Goal: Task Accomplishment & Management: Manage account settings

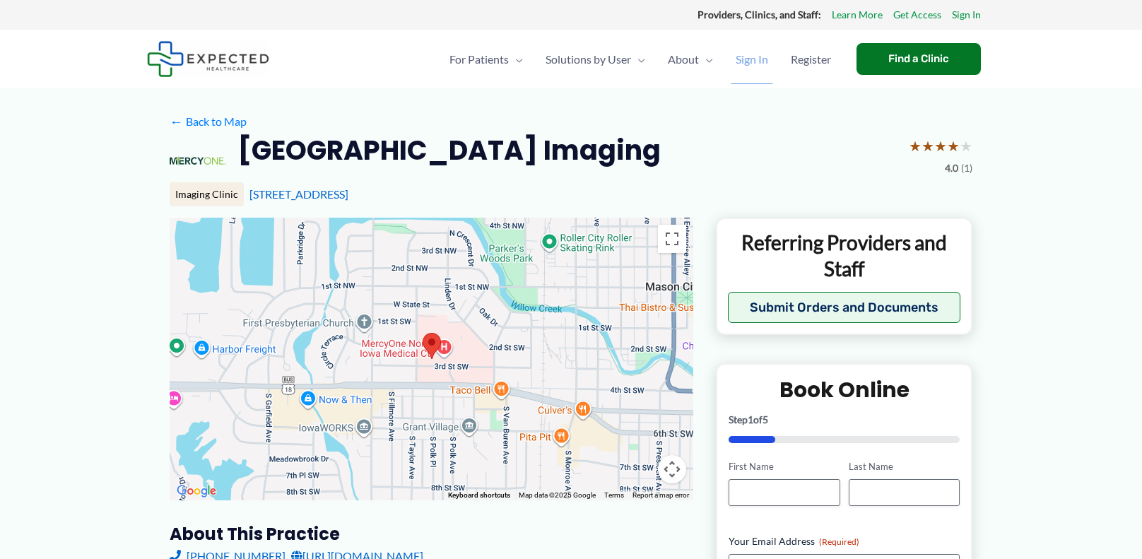
click at [746, 58] on span "Sign In" at bounding box center [752, 59] width 33 height 49
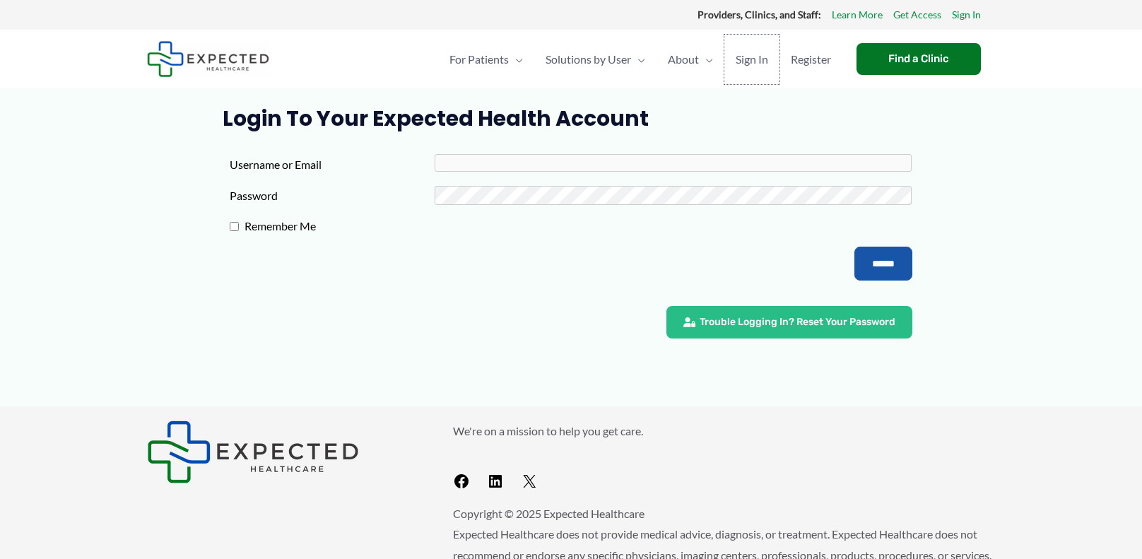
click at [746, 58] on span "Sign In" at bounding box center [752, 59] width 33 height 49
click at [746, 57] on span "Sign In" at bounding box center [752, 59] width 33 height 49
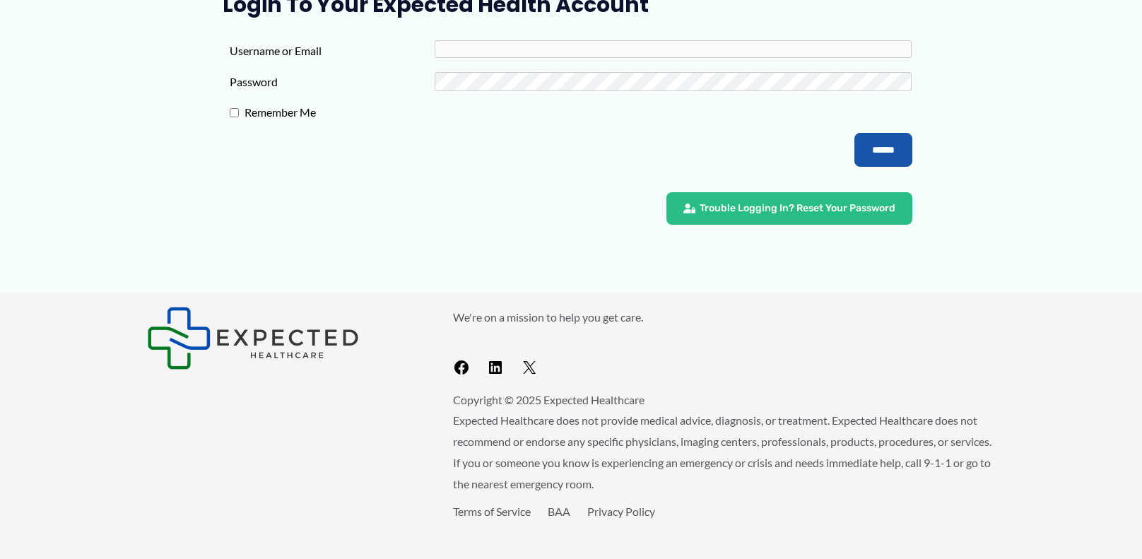
scroll to position [124, 0]
